Goal: Task Accomplishment & Management: Manage account settings

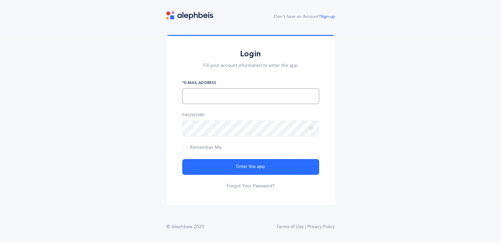
click at [231, 99] on input "text" at bounding box center [250, 96] width 137 height 16
type input "[EMAIL_ADDRESS][DOMAIN_NAME]"
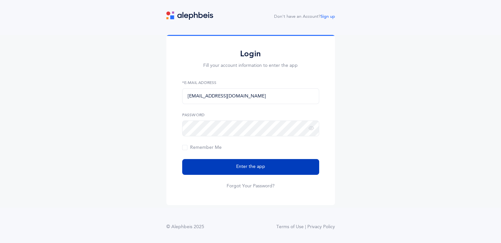
click at [251, 163] on button "Enter the app" at bounding box center [250, 167] width 137 height 16
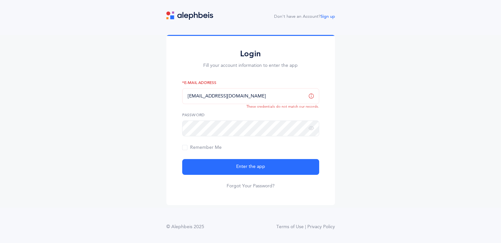
click at [270, 189] on div "Login Fill your account information to enter the app mdessler@shalomtorah.org *…" at bounding box center [250, 120] width 169 height 170
click at [269, 185] on link "Forgot Your Password?" at bounding box center [251, 186] width 48 height 7
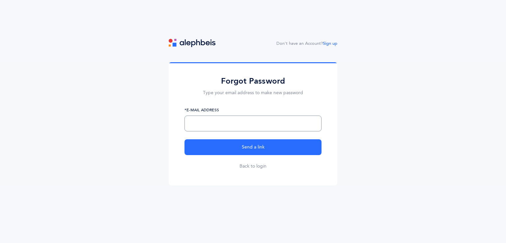
click at [245, 130] on input "text" at bounding box center [252, 124] width 137 height 16
type input "[EMAIL_ADDRESS][DOMAIN_NAME]"
click at [184, 139] on button "Send a link" at bounding box center [252, 147] width 137 height 16
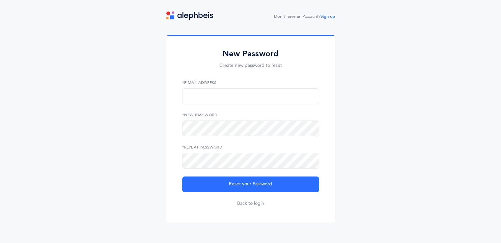
click at [227, 85] on label "*E-Mail Address" at bounding box center [250, 83] width 137 height 6
click at [228, 94] on input "text" at bounding box center [250, 96] width 137 height 16
type input "[EMAIL_ADDRESS][DOMAIN_NAME]"
click at [217, 189] on button "Reset your Password" at bounding box center [250, 185] width 137 height 16
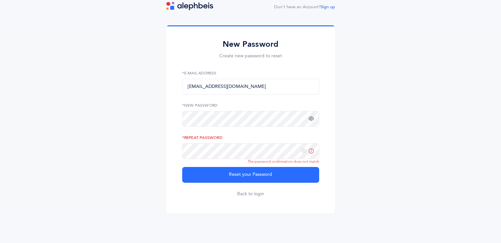
click at [310, 118] on icon at bounding box center [311, 119] width 5 height 6
click at [312, 150] on icon at bounding box center [311, 151] width 5 height 6
click at [307, 152] on div "*Repeat Password" at bounding box center [250, 147] width 137 height 24
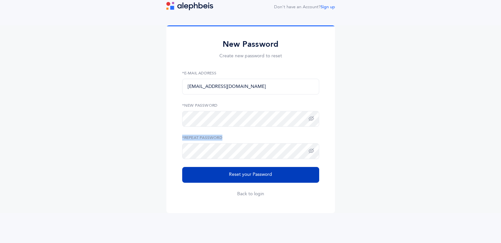
click at [281, 170] on button "Reset your Password" at bounding box center [250, 175] width 137 height 16
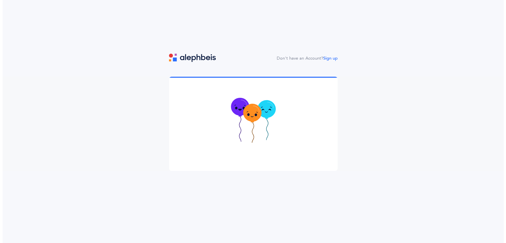
scroll to position [0, 0]
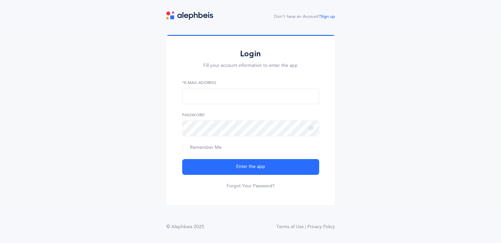
drag, startPoint x: 216, startPoint y: 87, endPoint x: 218, endPoint y: 93, distance: 5.8
click at [217, 90] on div "*E-Mail Address" at bounding box center [250, 92] width 137 height 24
click at [220, 98] on input "text" at bounding box center [250, 96] width 137 height 16
type input "[EMAIL_ADDRESS][DOMAIN_NAME]"
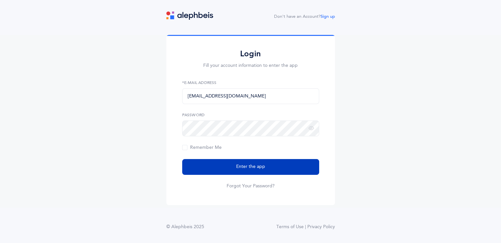
click at [254, 166] on span "Enter the app" at bounding box center [250, 166] width 29 height 7
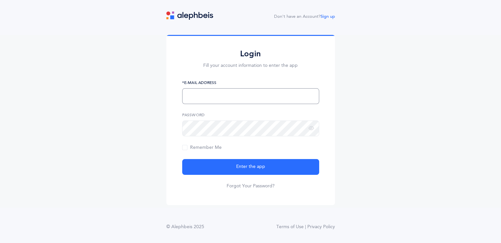
click at [234, 102] on input "text" at bounding box center [250, 96] width 137 height 16
type input "[EMAIL_ADDRESS][DOMAIN_NAME]"
click at [309, 125] on icon at bounding box center [311, 128] width 5 height 6
click at [266, 152] on form "[EMAIL_ADDRESS][DOMAIN_NAME] *E-Mail Address Password Remember Me Enter the app…" at bounding box center [250, 135] width 137 height 110
click at [189, 148] on span "Remember Me" at bounding box center [202, 147] width 40 height 5
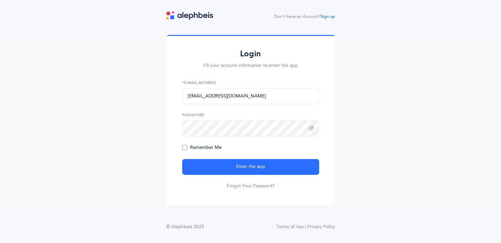
click at [0, 0] on input "Remember Me" at bounding box center [0, 0] width 0 height 0
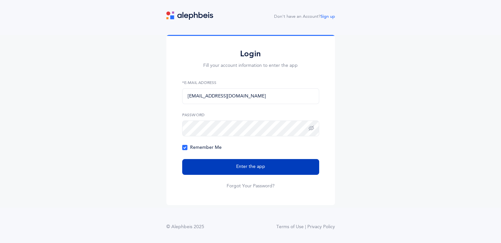
click at [220, 172] on button "Enter the app" at bounding box center [250, 167] width 137 height 16
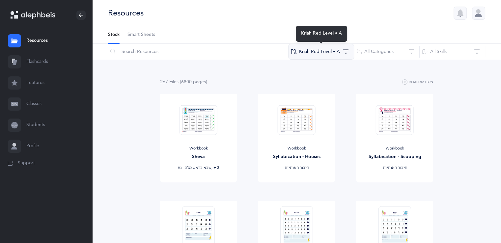
click at [317, 54] on button "Kriah Red Level • A" at bounding box center [321, 52] width 66 height 16
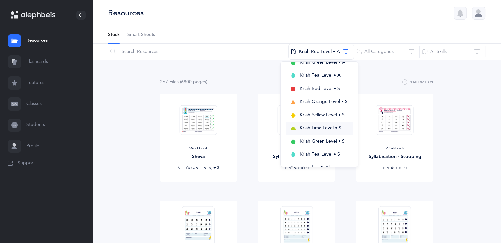
scroll to position [49, 0]
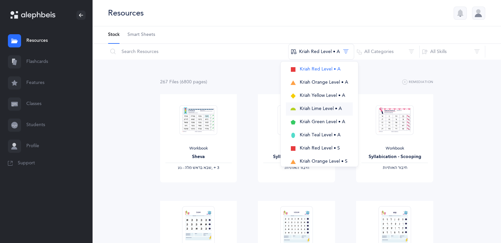
click at [329, 111] on span "Kriah Lime Level • A" at bounding box center [321, 108] width 42 height 5
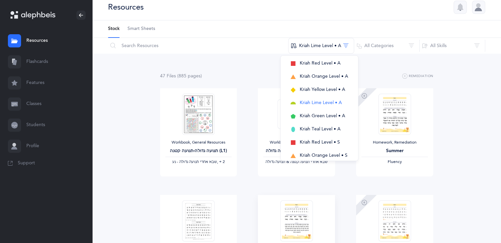
scroll to position [0, 0]
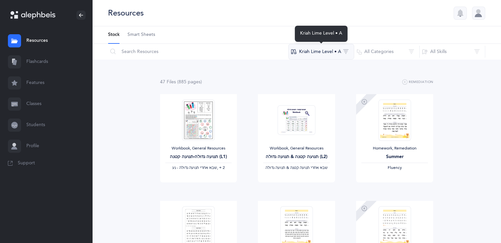
click at [316, 55] on button "Kriah Lime Level • A" at bounding box center [321, 52] width 66 height 16
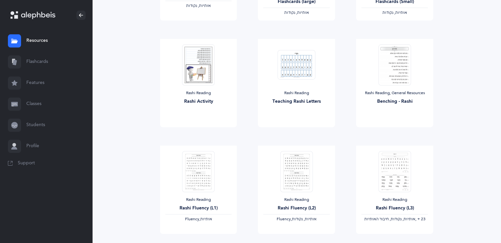
scroll to position [755, 0]
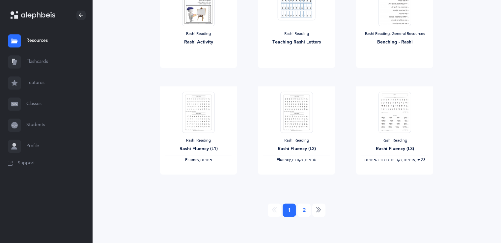
click at [299, 208] on link "2" at bounding box center [303, 210] width 13 height 13
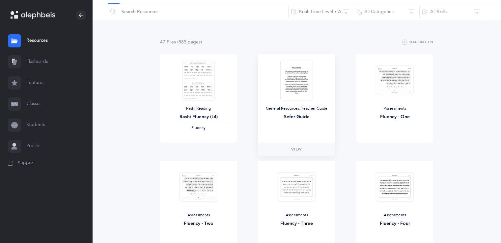
scroll to position [0, 0]
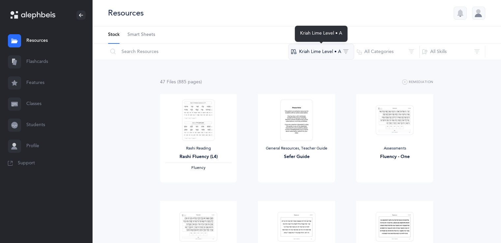
click at [317, 56] on button "Kriah Lime Level • A" at bounding box center [321, 52] width 66 height 16
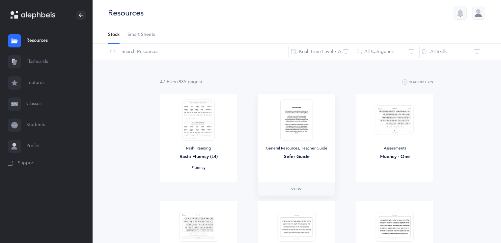
click at [305, 108] on img at bounding box center [296, 119] width 32 height 41
click at [295, 151] on div "General Resources, Teacher Guide" at bounding box center [296, 148] width 67 height 5
click at [299, 189] on span "View" at bounding box center [296, 189] width 11 height 6
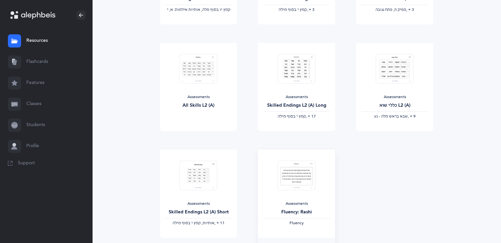
scroll to position [755, 0]
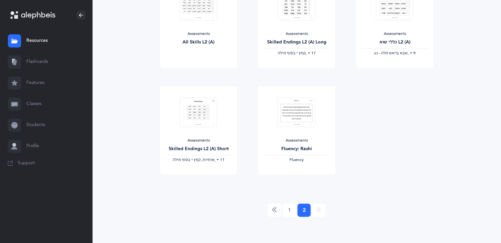
click at [295, 214] on li "1" at bounding box center [289, 210] width 13 height 13
click at [288, 209] on link "1" at bounding box center [289, 210] width 13 height 13
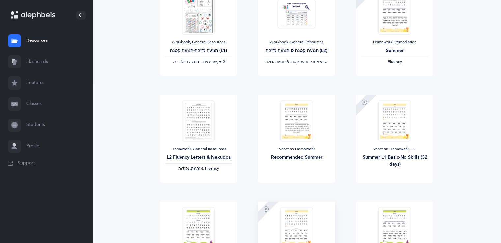
scroll to position [168, 0]
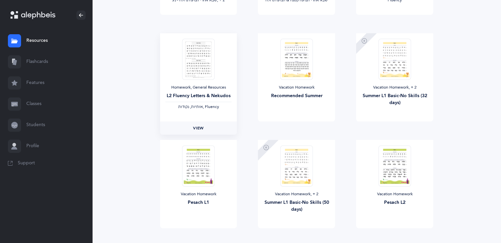
click at [200, 128] on span "View" at bounding box center [198, 128] width 11 height 6
